Goal: Navigation & Orientation: Find specific page/section

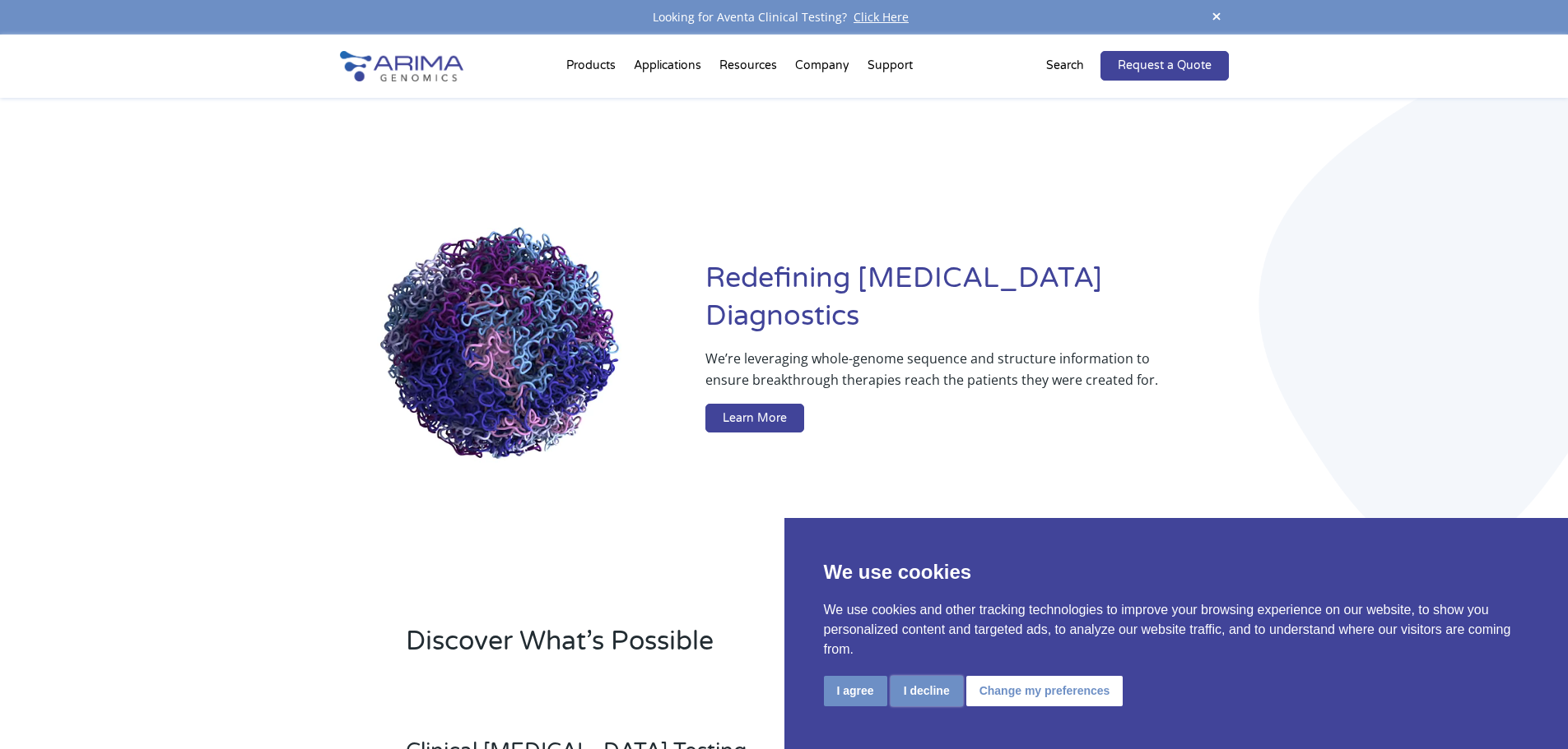
click at [935, 688] on button "I decline" at bounding box center [927, 691] width 73 height 31
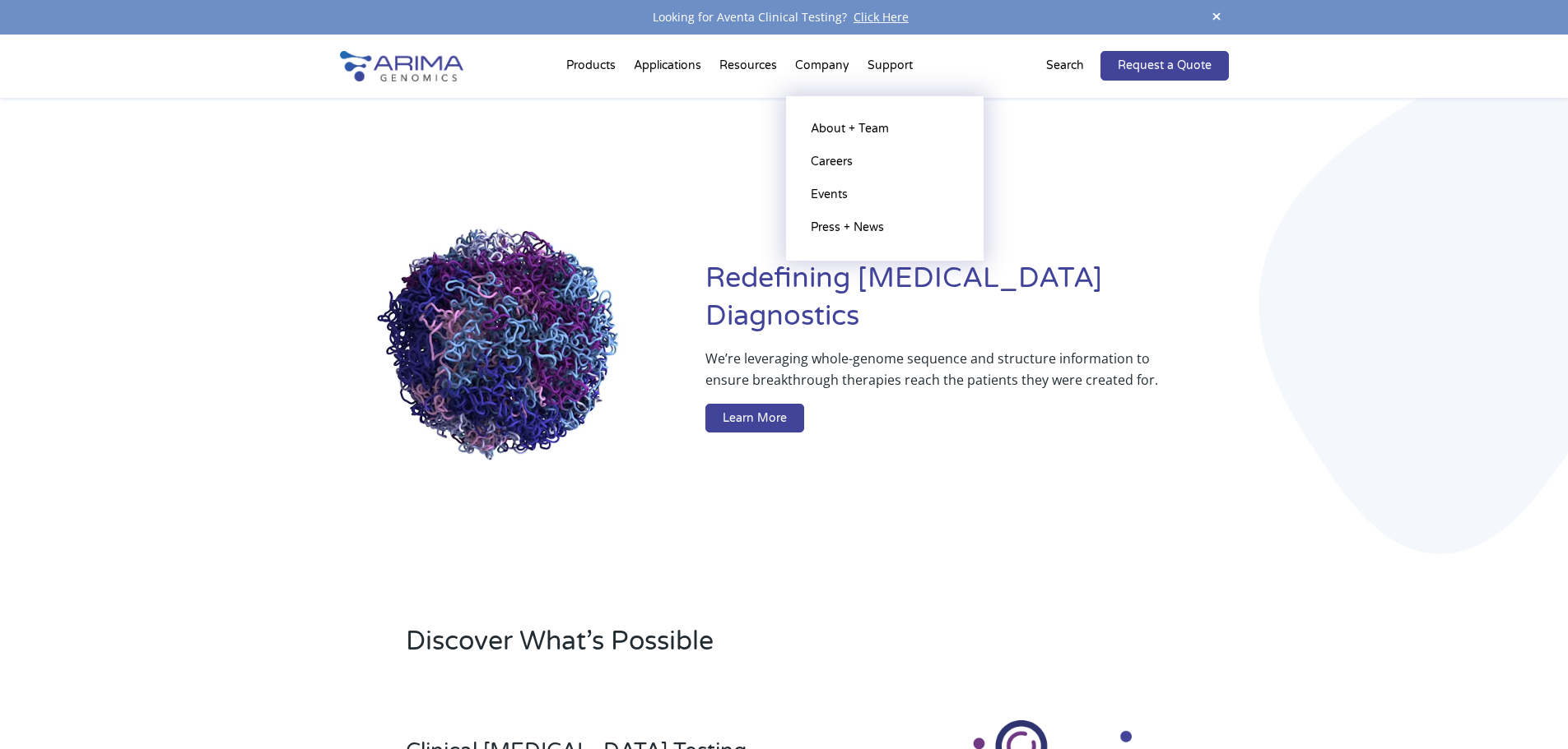
click at [826, 65] on li "Company About + Team Careers Events Press + News" at bounding box center [822, 69] width 73 height 56
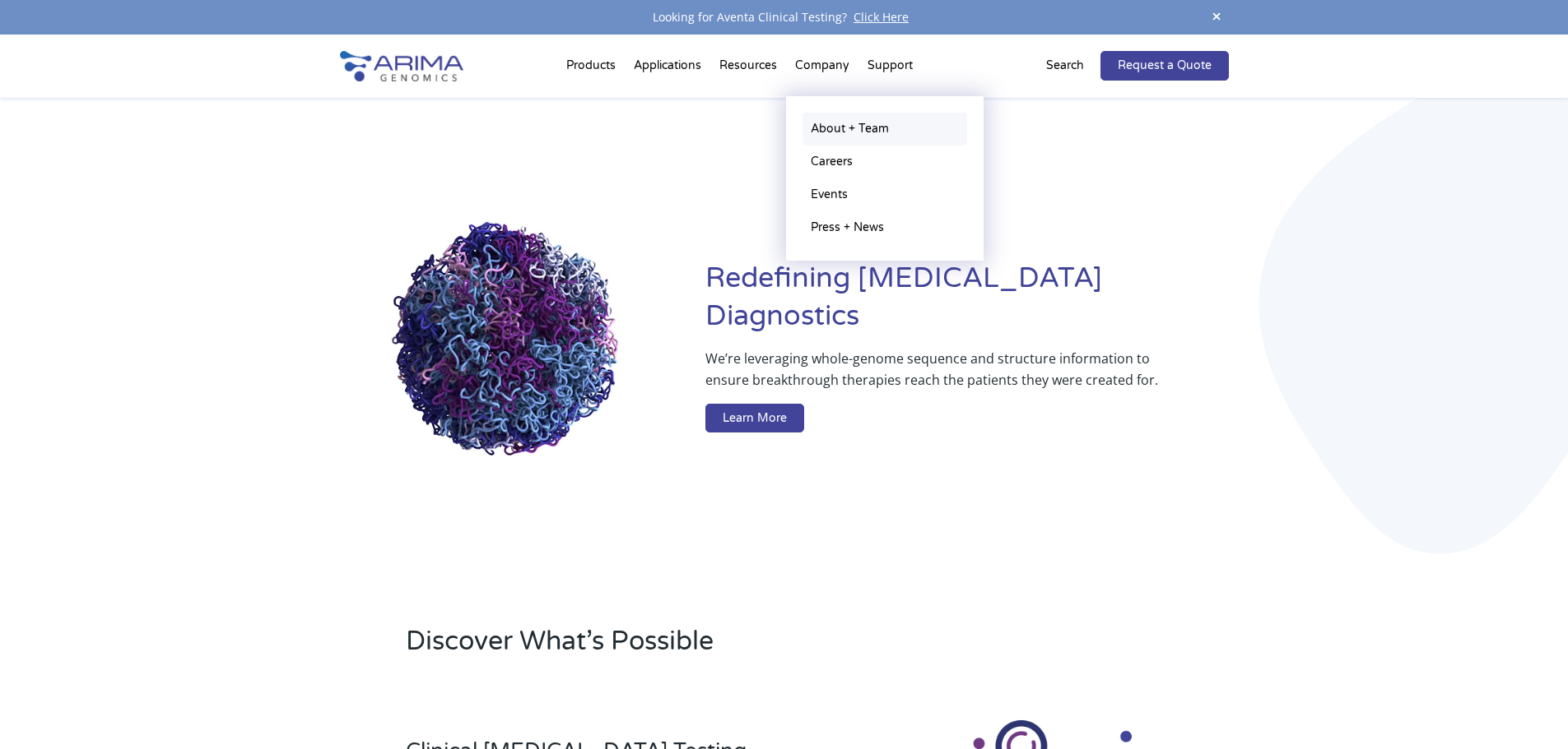
click at [822, 133] on link "About + Team" at bounding box center [885, 129] width 164 height 33
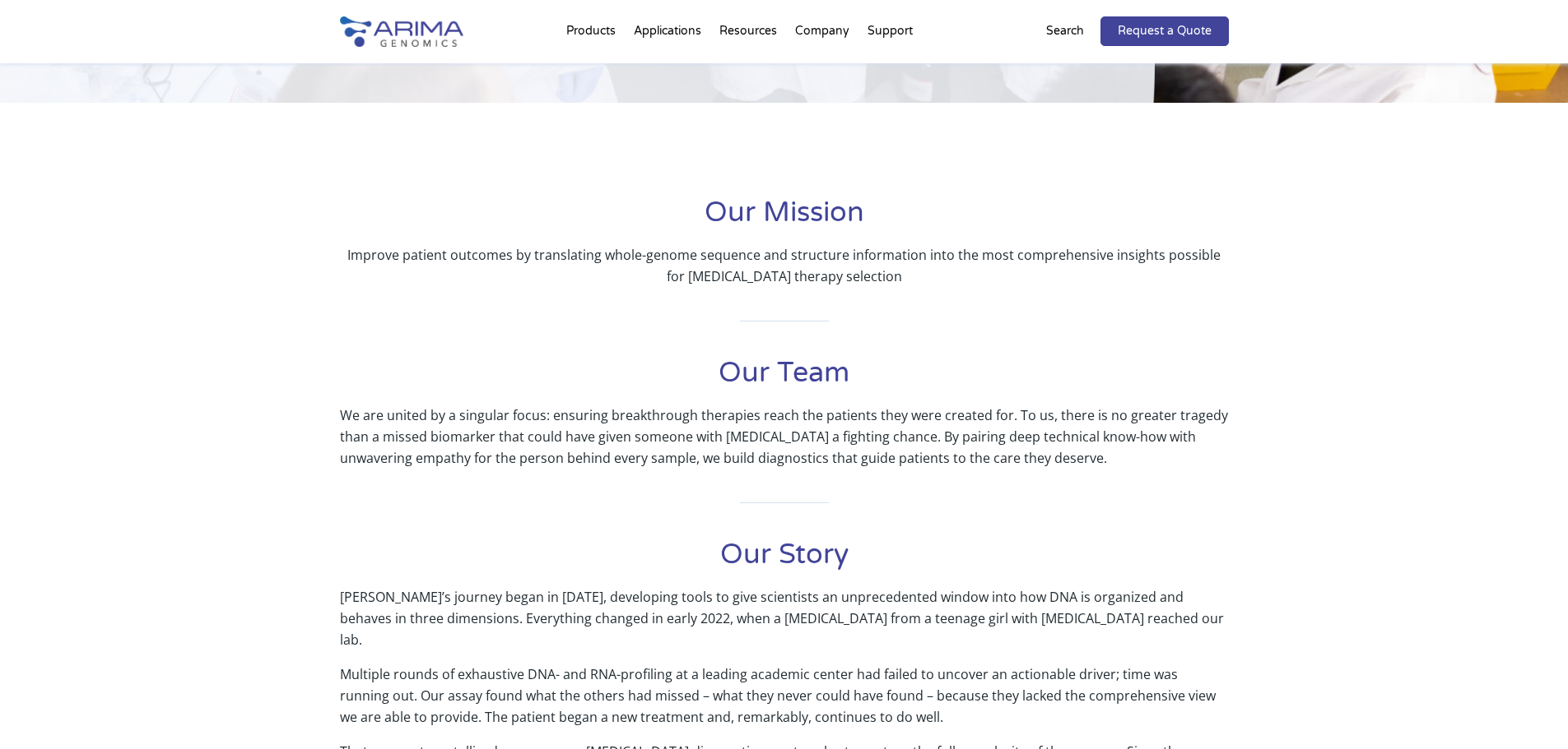
scroll to position [264, 0]
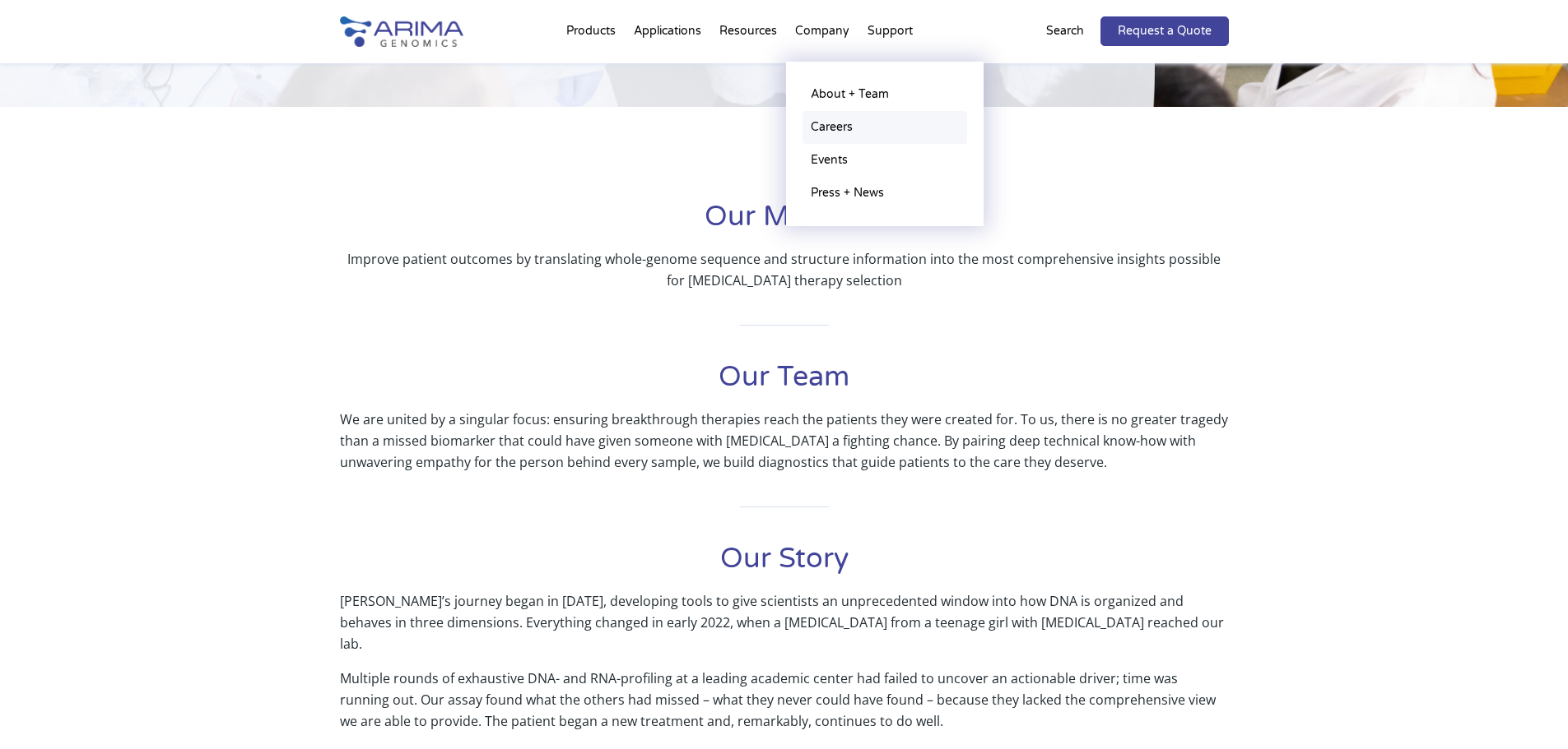
click at [816, 133] on link "Careers" at bounding box center [885, 127] width 164 height 33
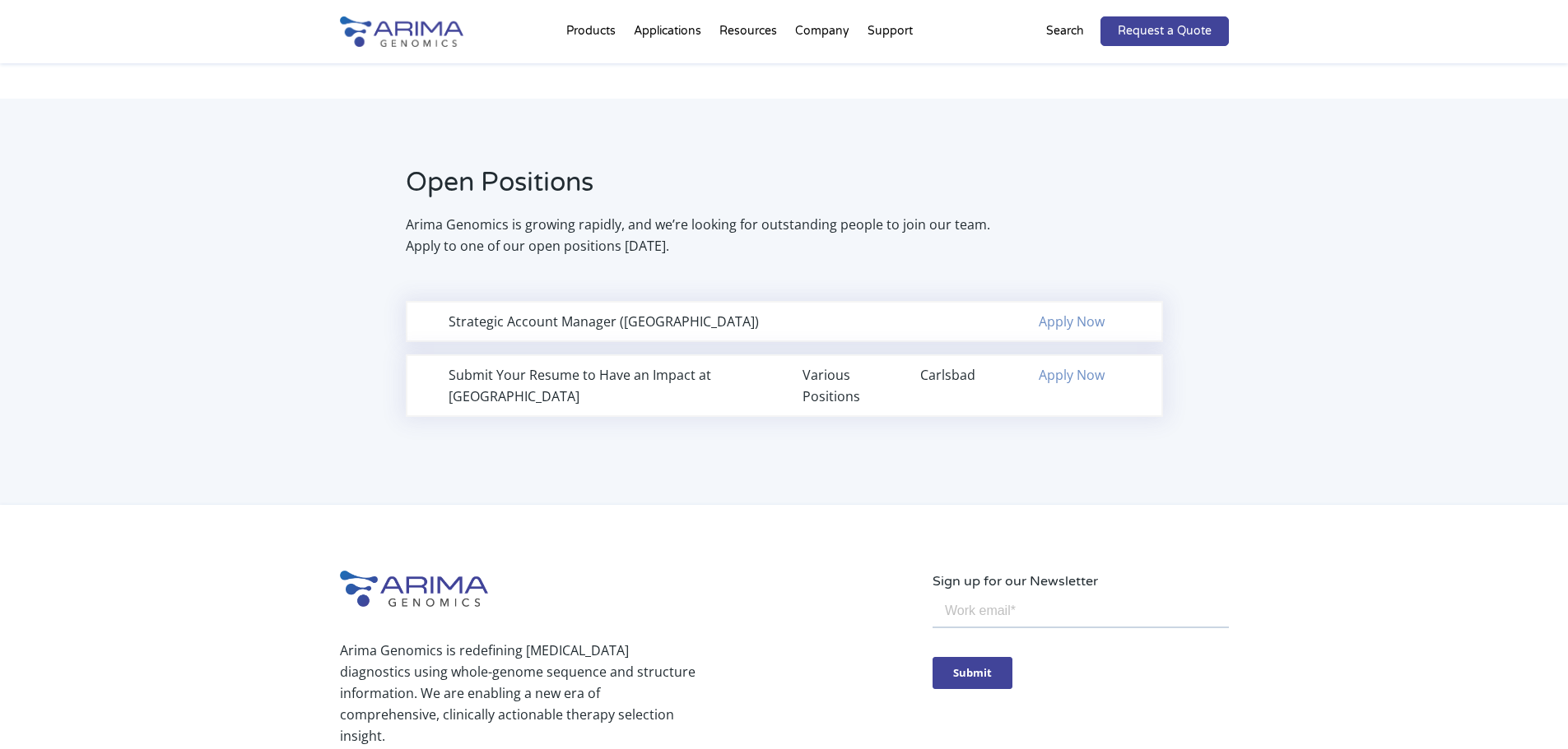
scroll to position [987, 0]
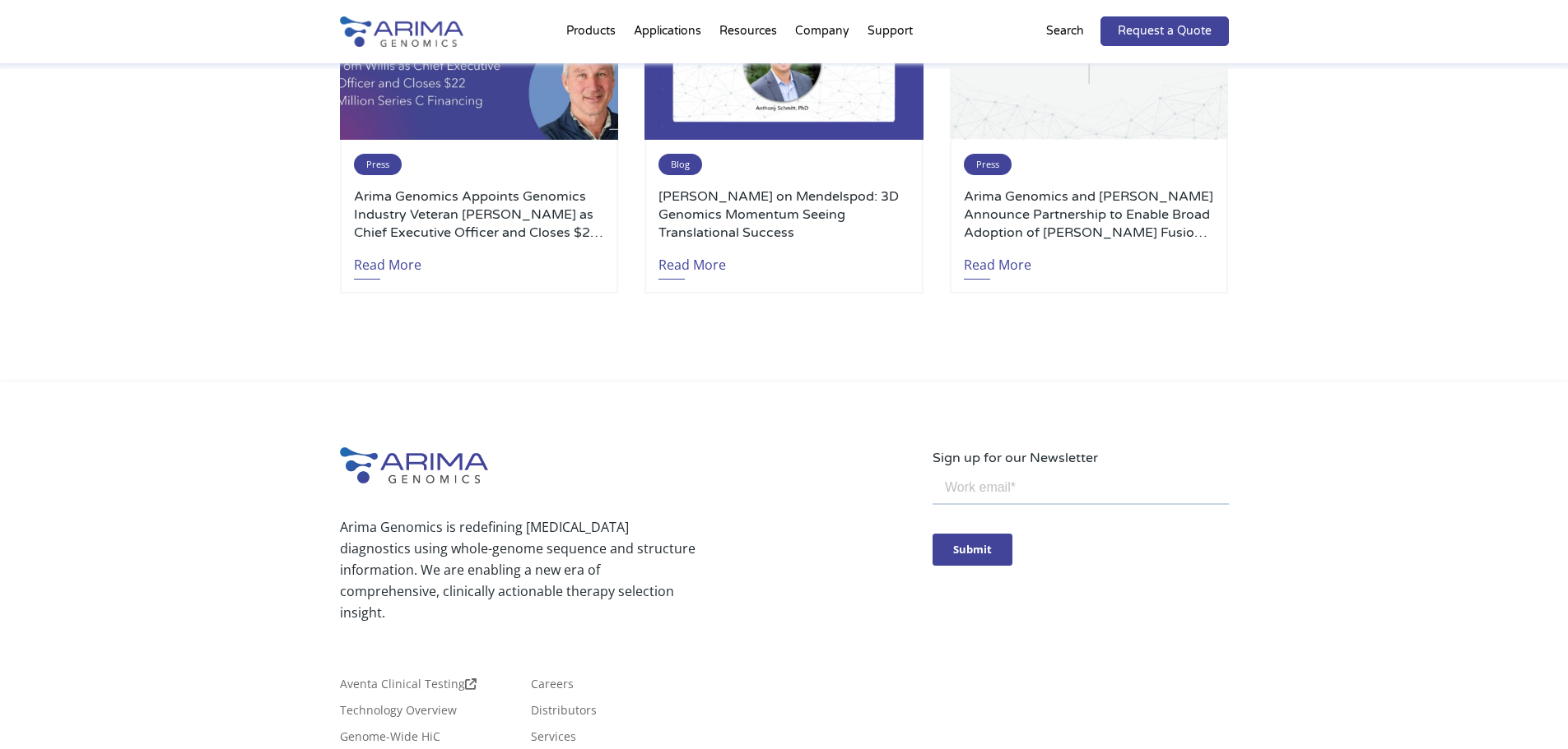
scroll to position [3868, 0]
